Goal: Task Accomplishment & Management: Manage account settings

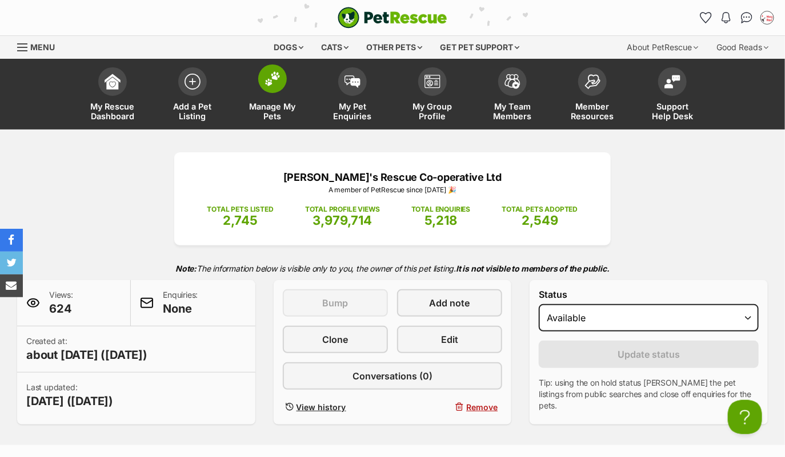
click at [274, 91] on span at bounding box center [272, 79] width 29 height 29
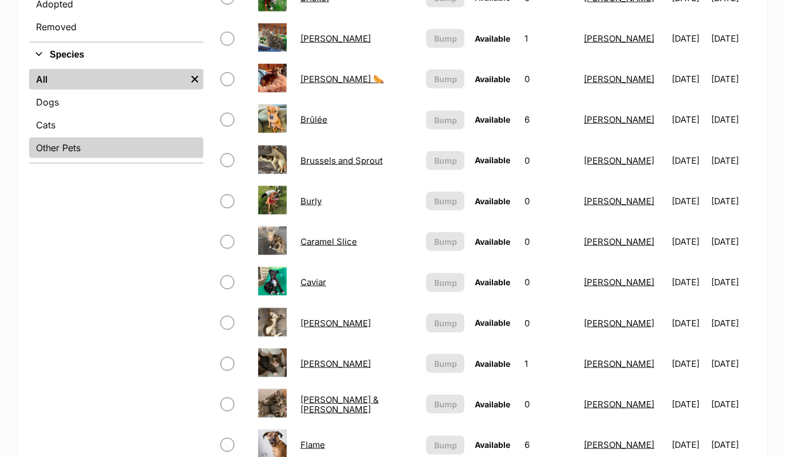
scroll to position [404, 0]
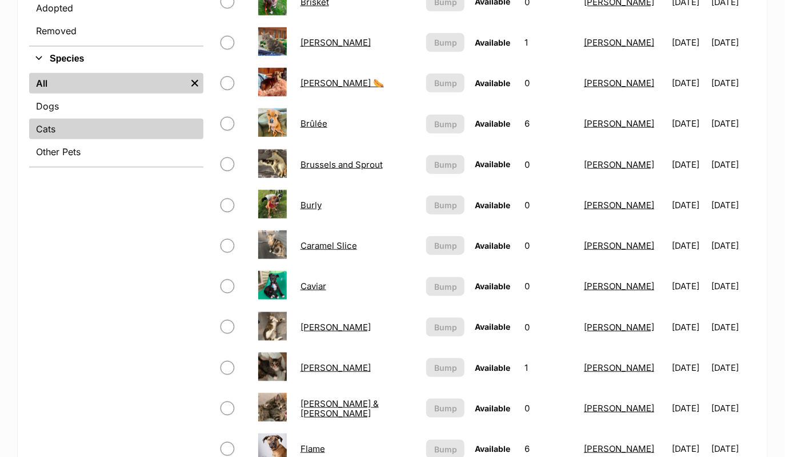
click at [104, 132] on link "Cats" at bounding box center [116, 129] width 174 height 21
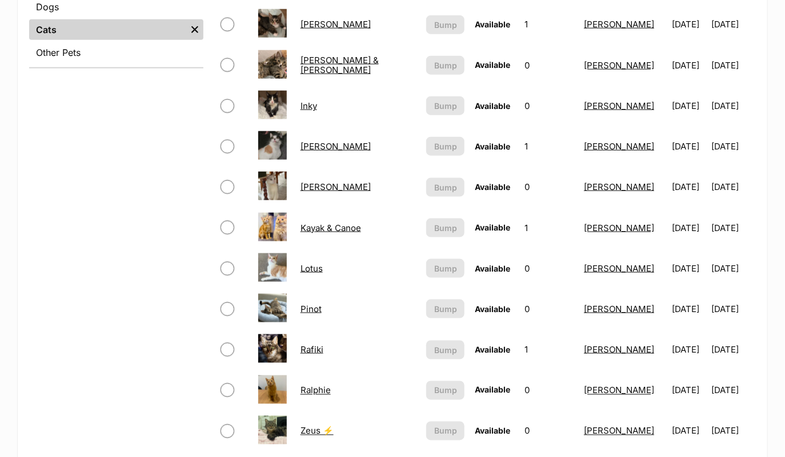
scroll to position [499, 0]
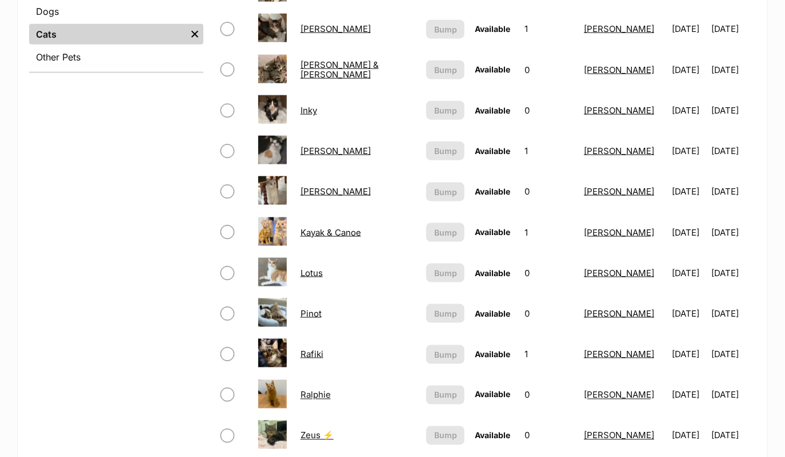
click at [331, 186] on link "Jon Snow" at bounding box center [335, 191] width 70 height 11
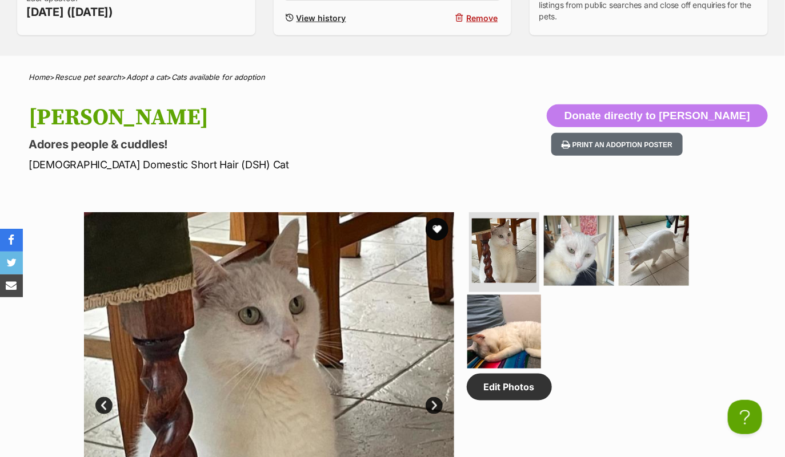
scroll to position [392, 0]
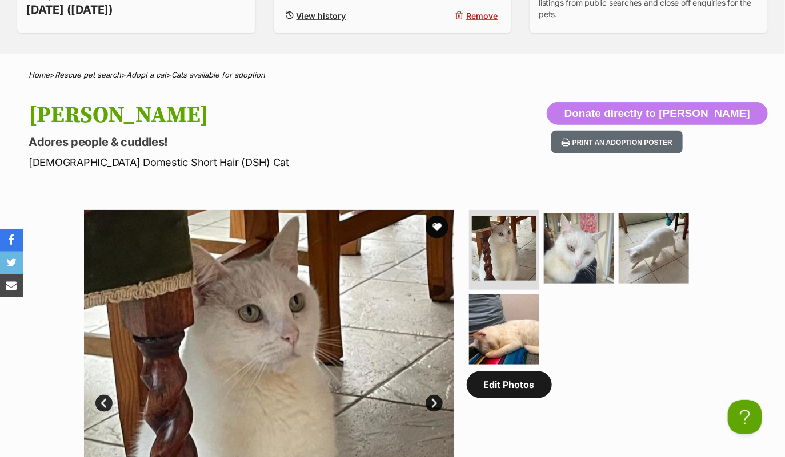
click at [522, 389] on link "Edit Photos" at bounding box center [509, 385] width 85 height 26
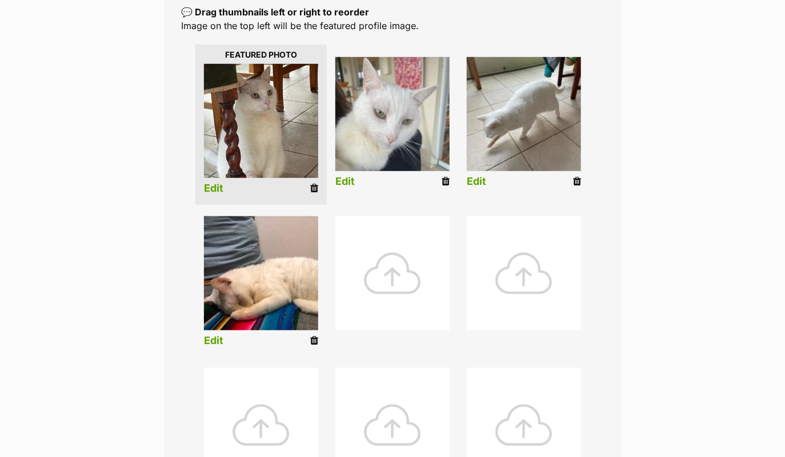
scroll to position [254, 0]
click at [316, 337] on icon at bounding box center [314, 340] width 8 height 10
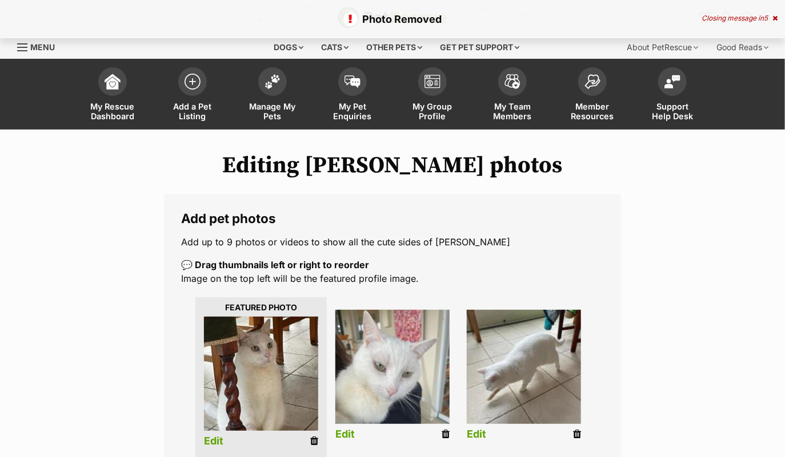
scroll to position [151, 0]
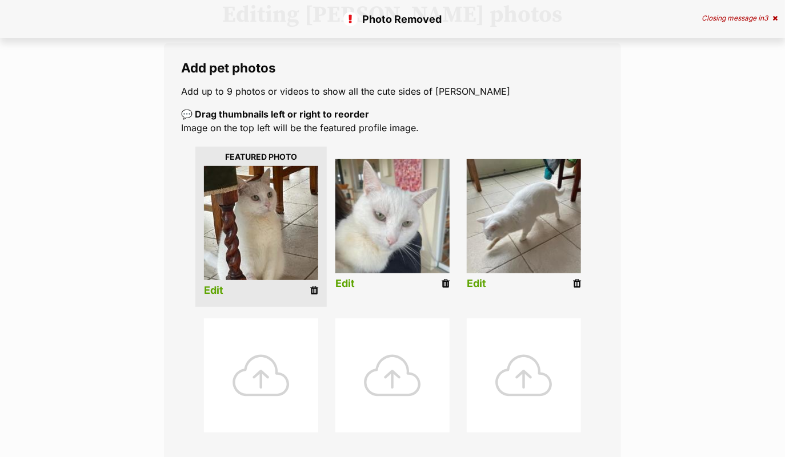
click at [575, 280] on icon at bounding box center [577, 284] width 8 height 10
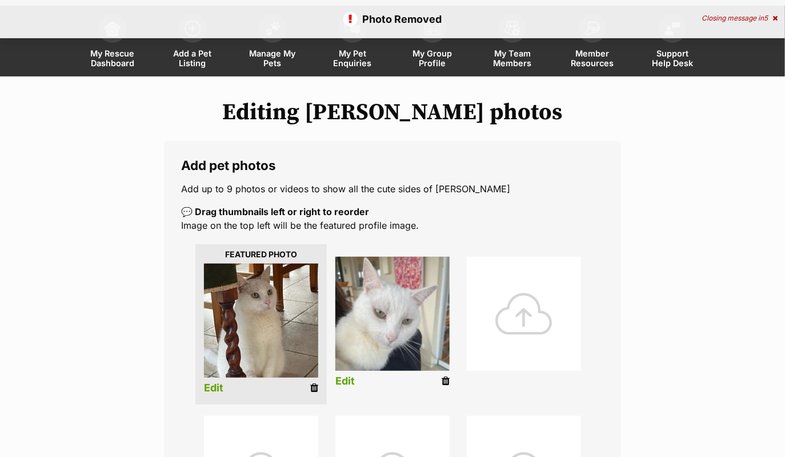
scroll to position [140, 0]
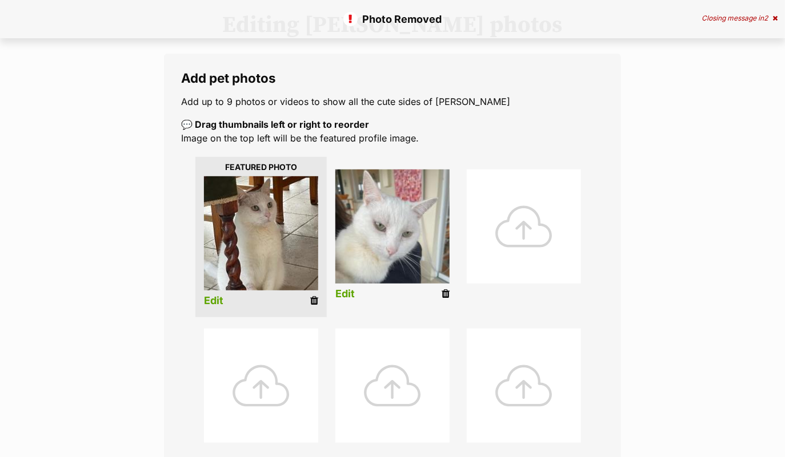
click at [447, 292] on icon at bounding box center [445, 294] width 8 height 10
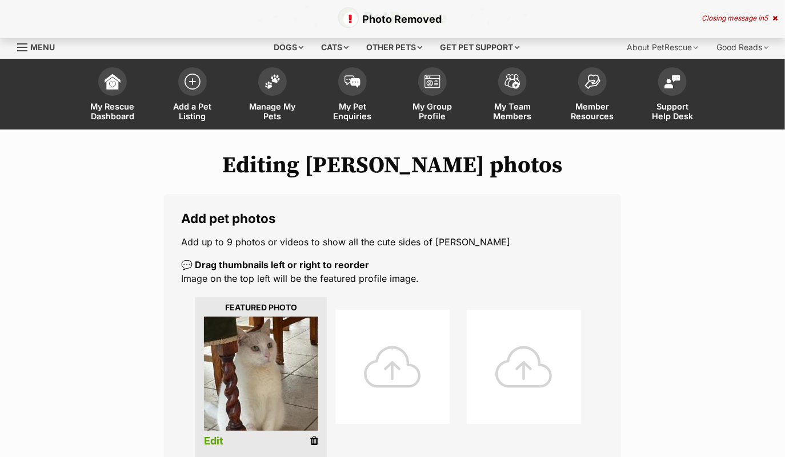
click at [384, 324] on div at bounding box center [392, 367] width 114 height 114
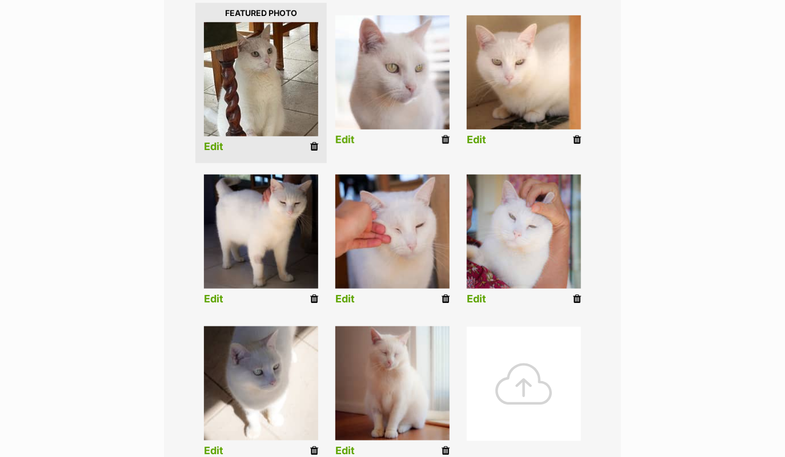
scroll to position [302, 0]
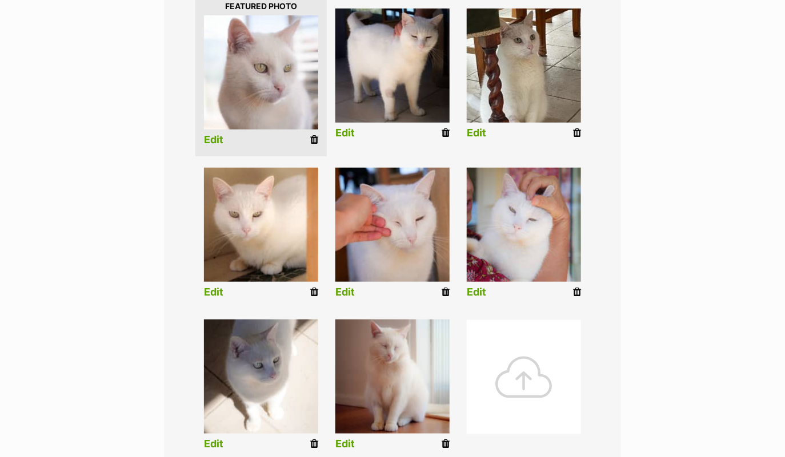
click at [512, 82] on img at bounding box center [524, 66] width 114 height 114
drag, startPoint x: 512, startPoint y: 82, endPoint x: 524, endPoint y: 315, distance: 233.8
click at [524, 315] on ul "Edit Edit Edit Edit Edit Edit Edit Edit" at bounding box center [392, 228] width 423 height 471
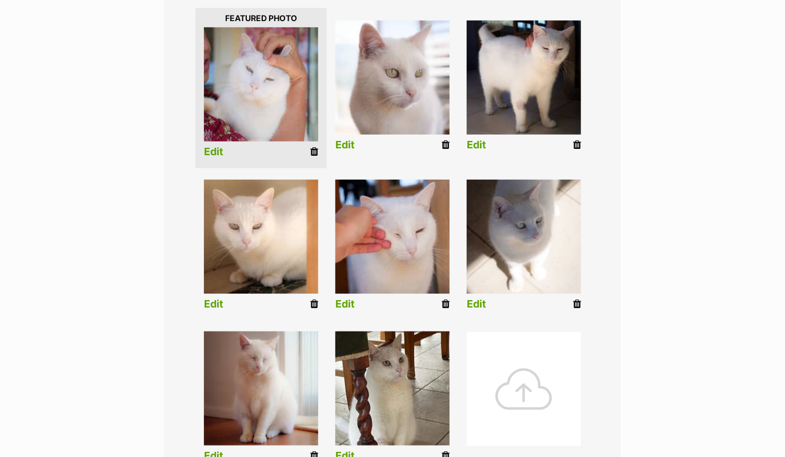
scroll to position [289, 0]
click at [507, 373] on div at bounding box center [524, 390] width 114 height 114
click at [576, 377] on div at bounding box center [524, 390] width 114 height 114
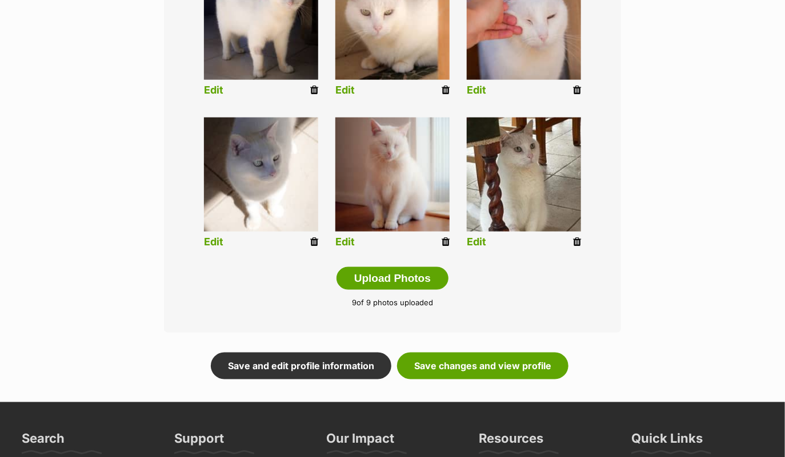
scroll to position [517, 0]
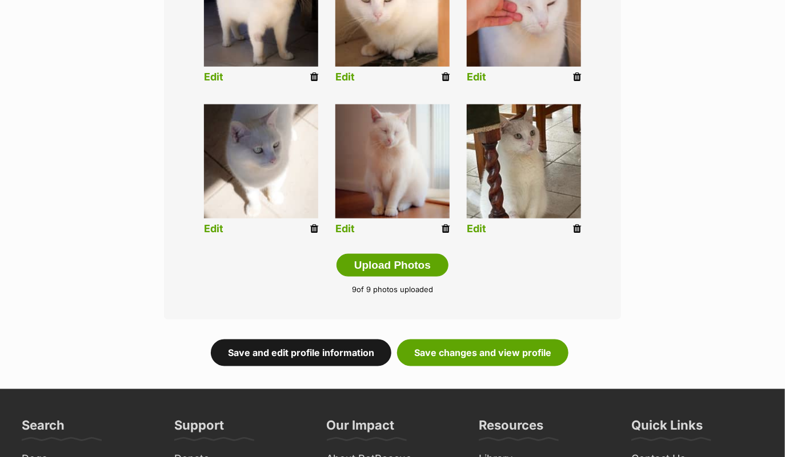
click at [348, 350] on link "Save and edit profile information" at bounding box center [301, 353] width 180 height 26
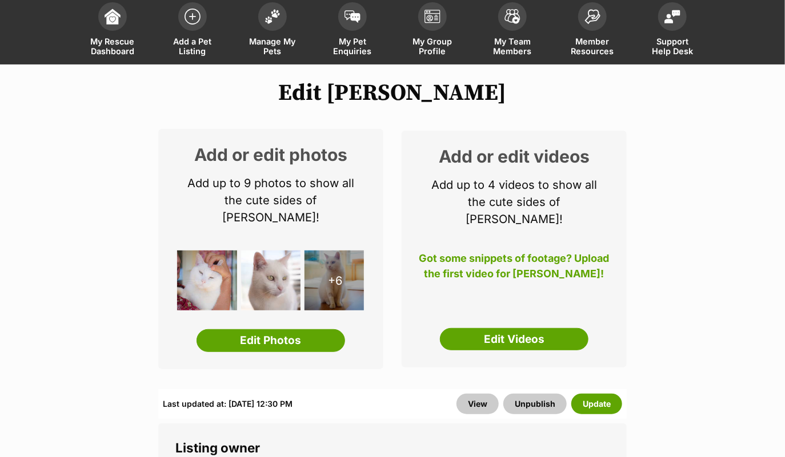
scroll to position [150, 0]
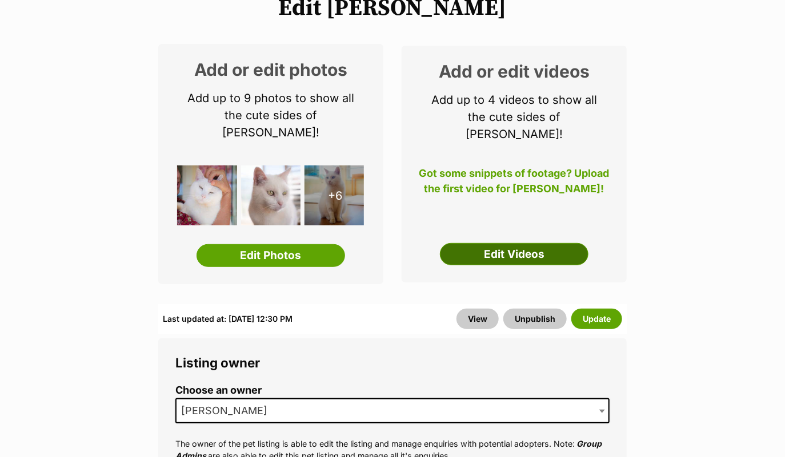
click at [533, 243] on link "Edit Videos" at bounding box center [514, 254] width 148 height 23
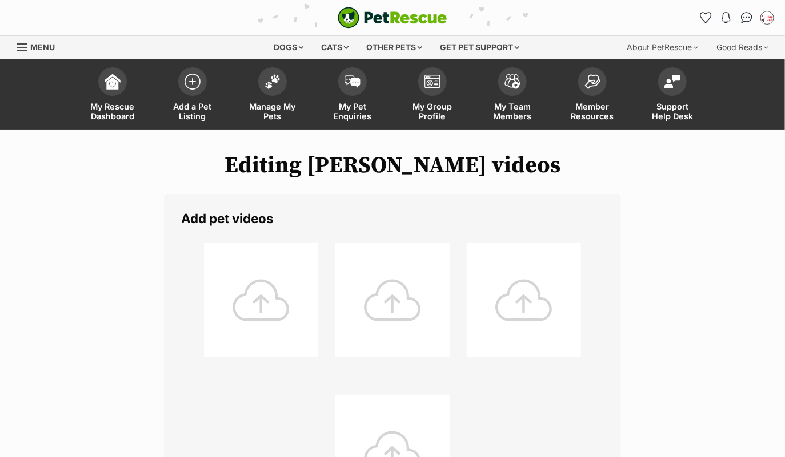
click at [253, 276] on div at bounding box center [261, 300] width 114 height 114
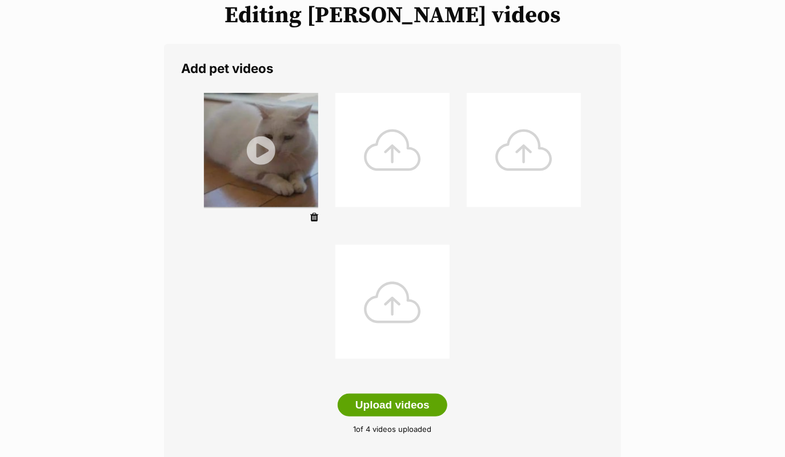
scroll to position [232, 0]
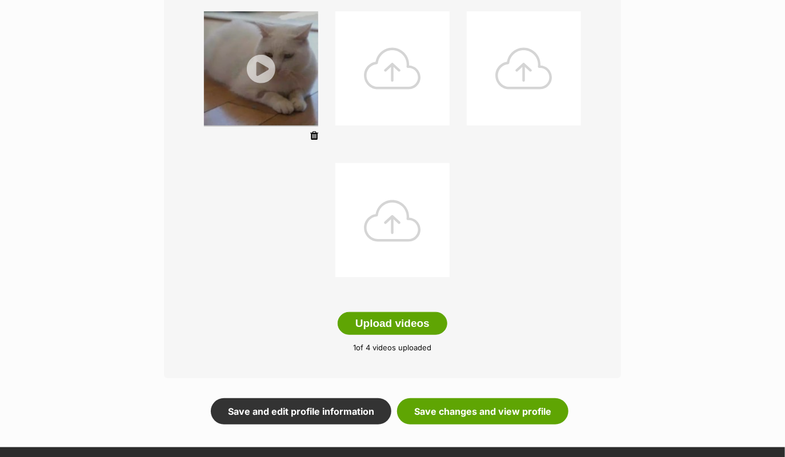
click at [537, 256] on ul at bounding box center [392, 155] width 423 height 304
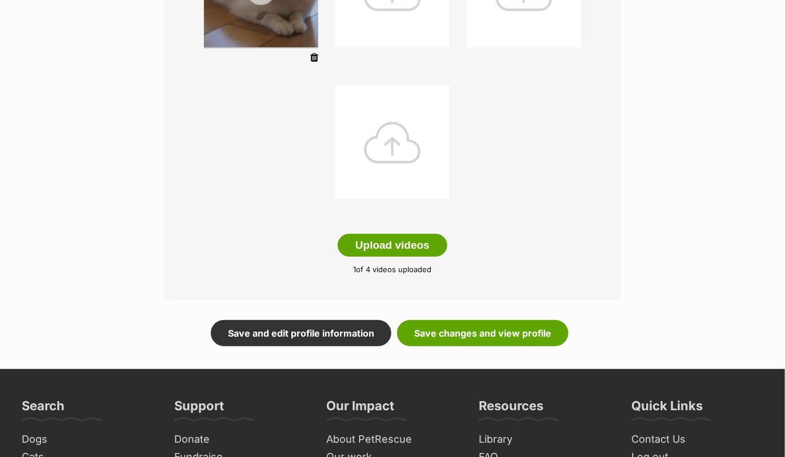
scroll to position [319, 0]
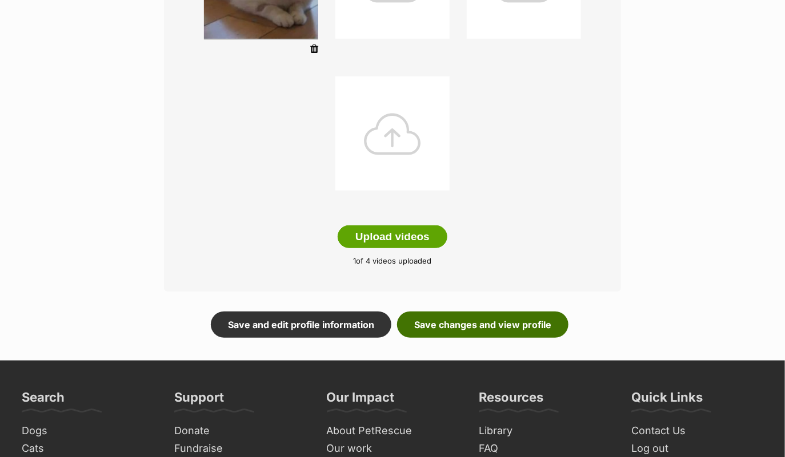
click at [532, 325] on link "Save changes and view profile" at bounding box center [482, 325] width 171 height 26
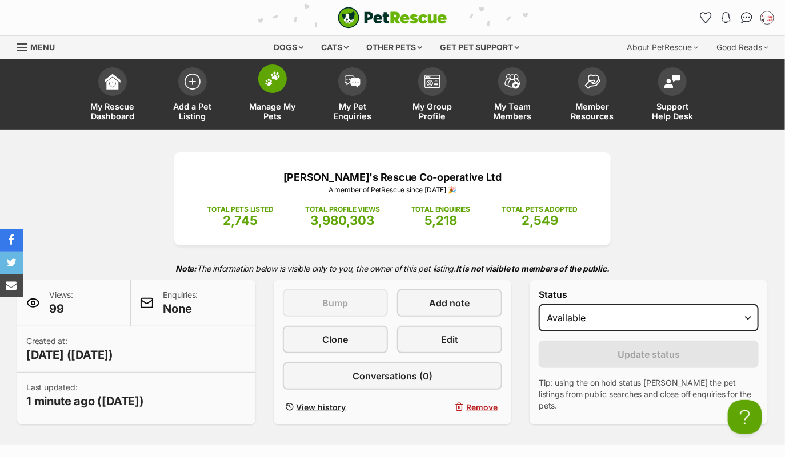
click at [270, 80] on img at bounding box center [272, 78] width 16 height 15
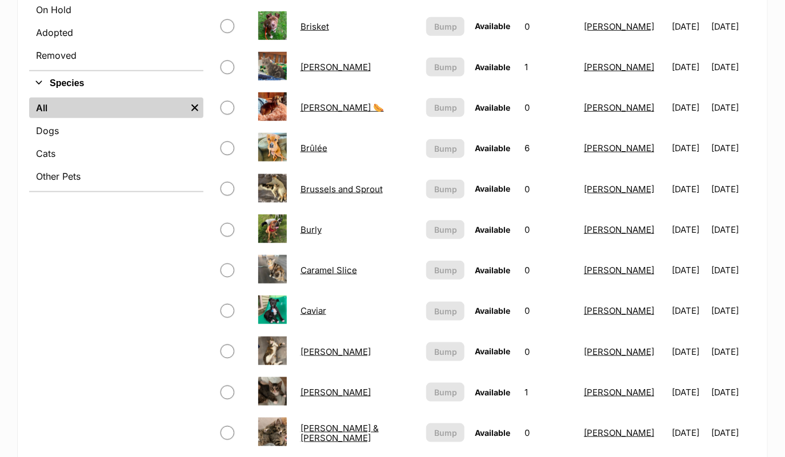
scroll to position [222, 0]
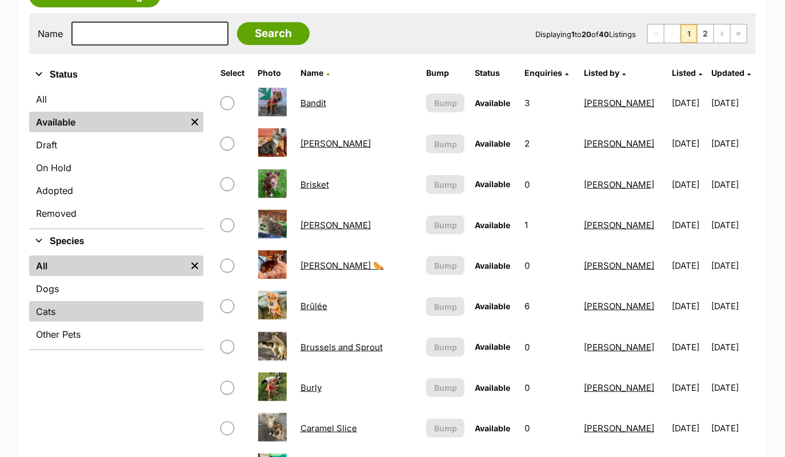
click at [74, 307] on link "Cats" at bounding box center [116, 312] width 174 height 21
